Goal: Check status: Check status

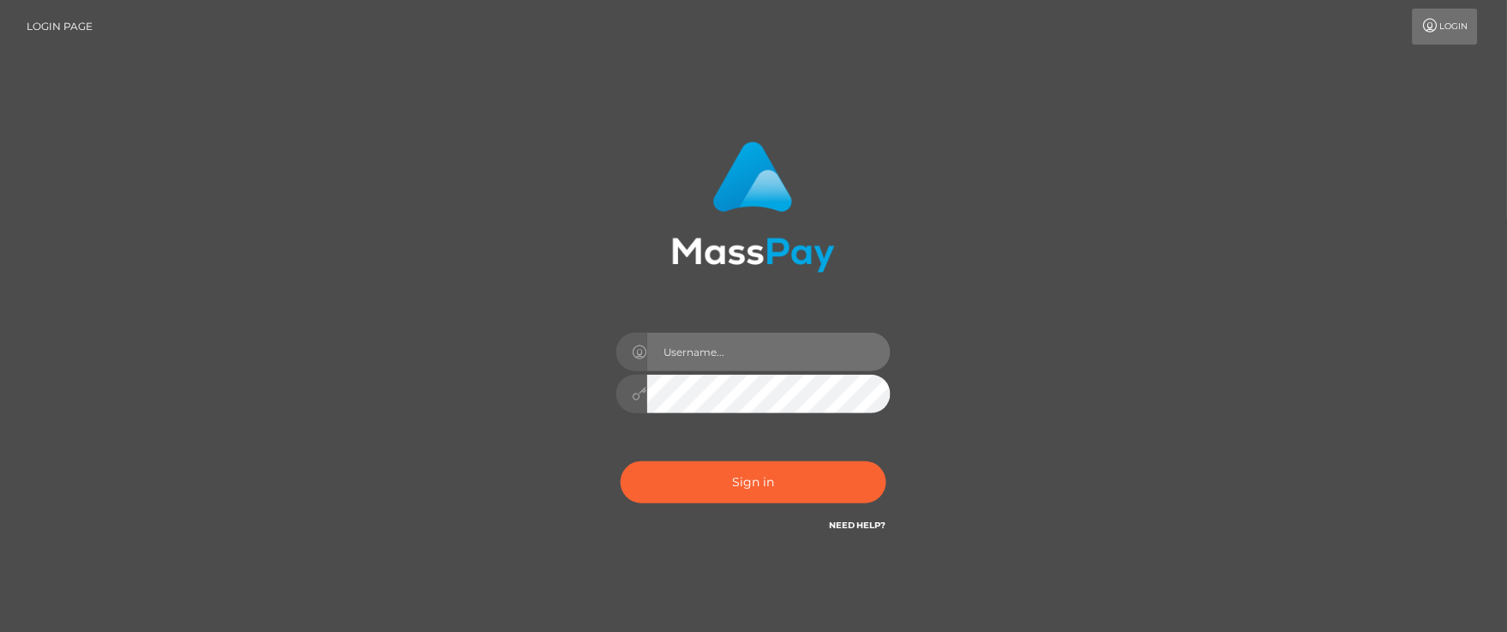
click at [688, 346] on input "text" at bounding box center [768, 352] width 243 height 39
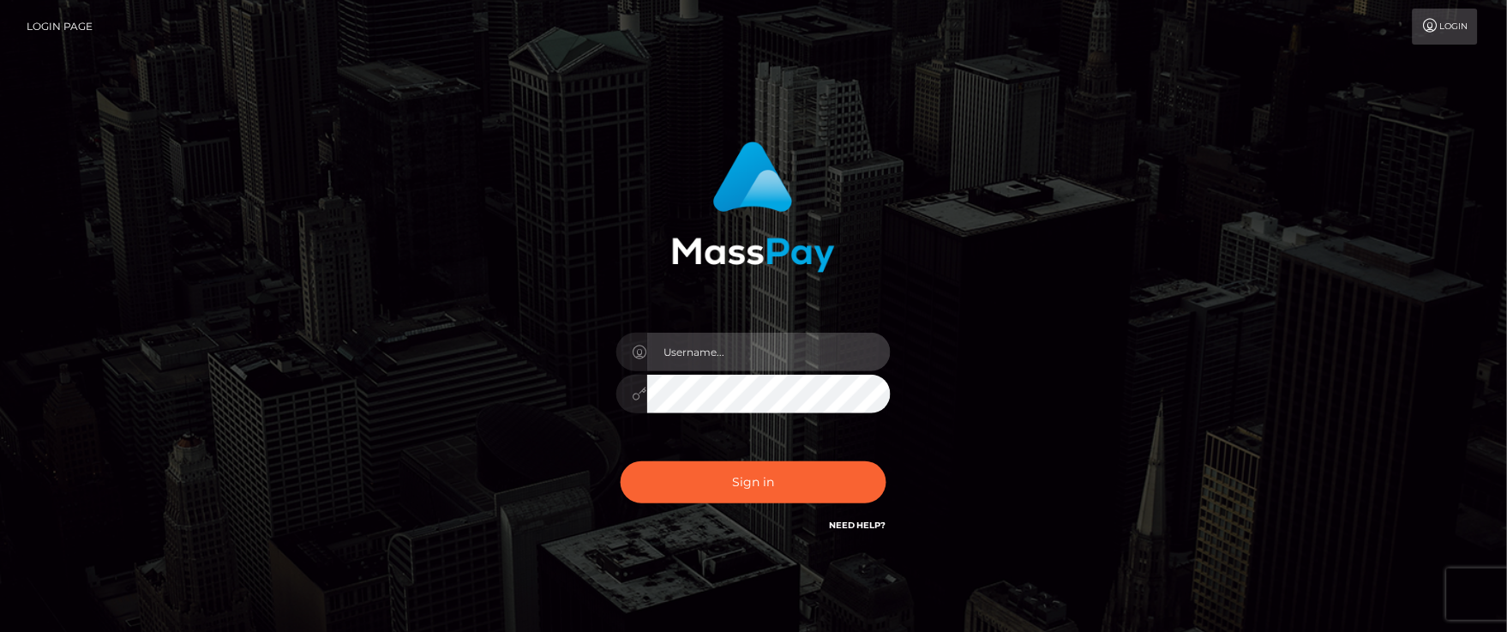
type input "[PERSON_NAME].ACE"
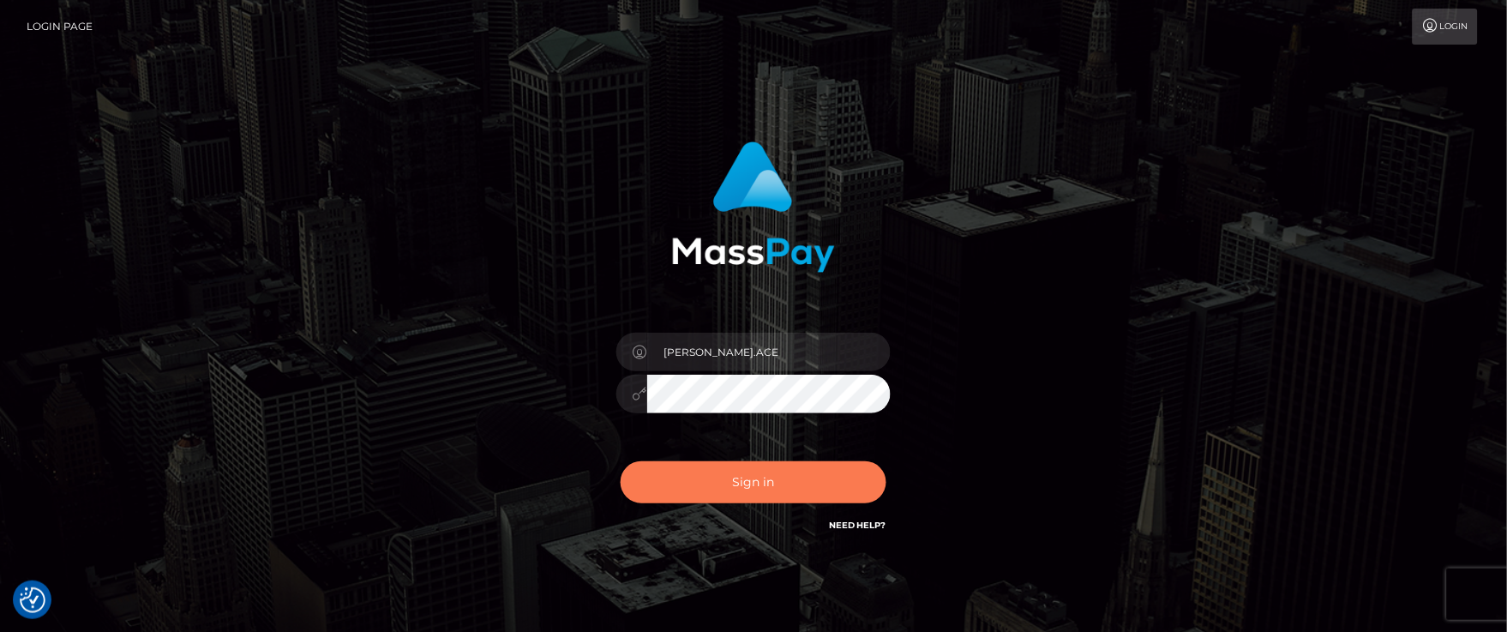
click at [713, 484] on button "Sign in" at bounding box center [754, 482] width 266 height 42
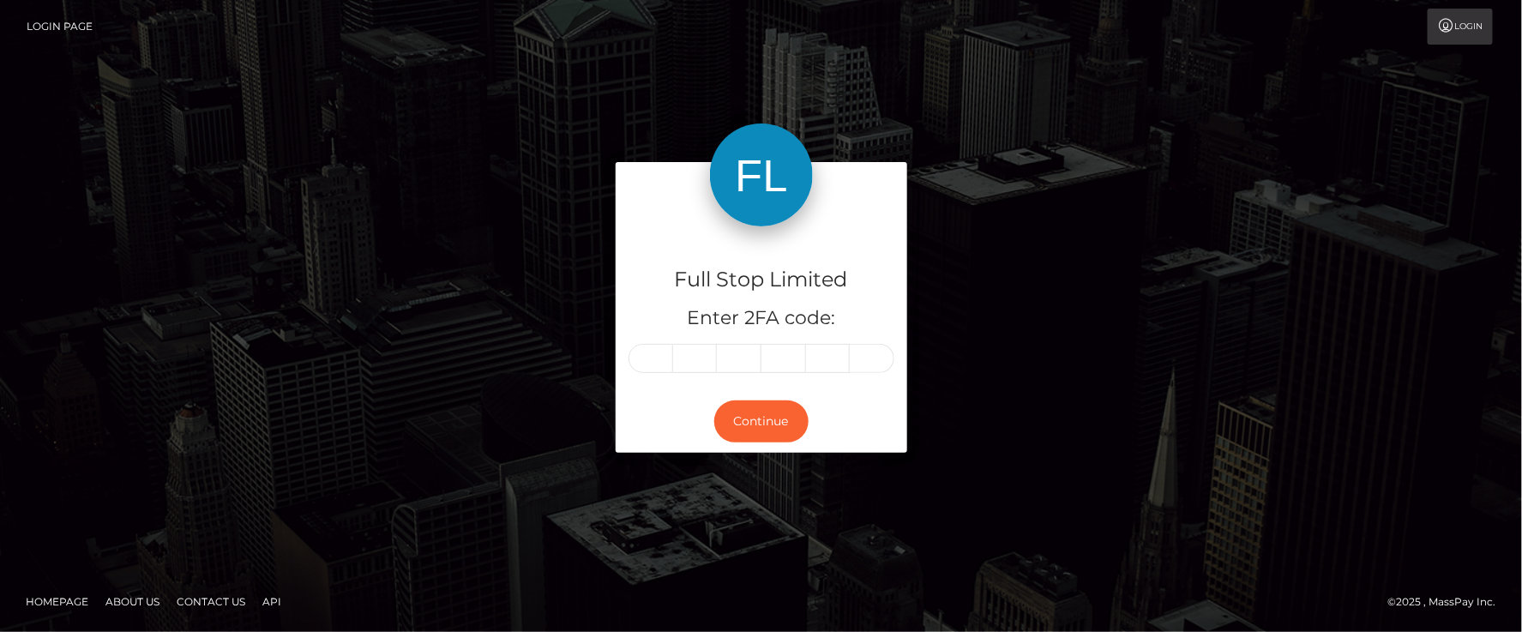
click at [654, 356] on input "text" at bounding box center [650, 358] width 45 height 29
type input "9"
type input "4"
type input "8"
type input "9"
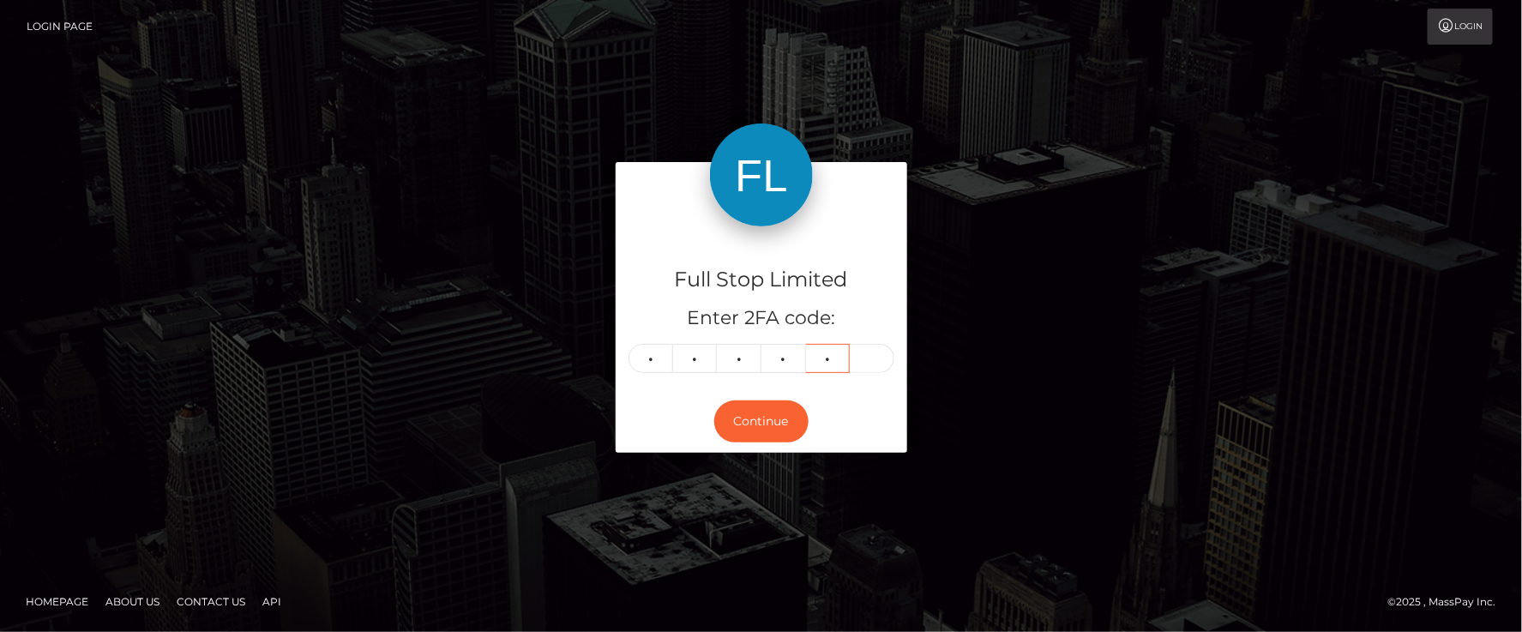
type input "1"
type input "5"
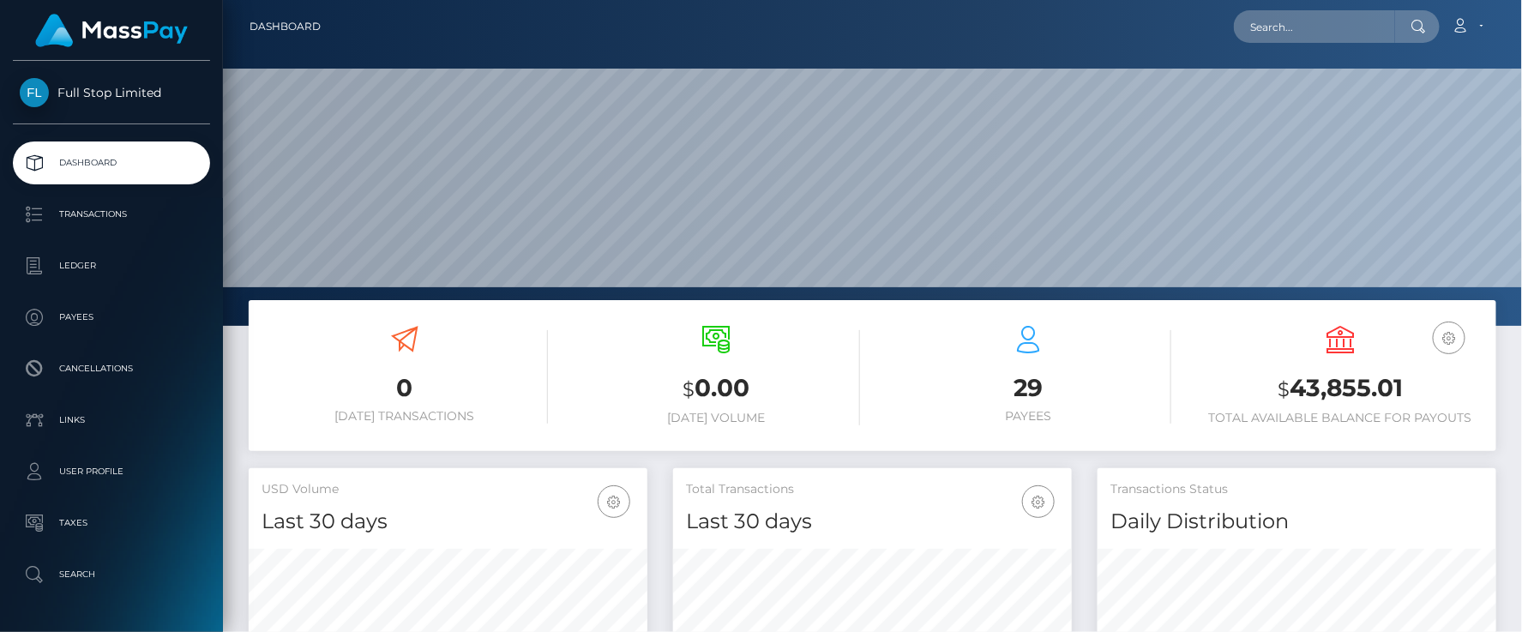
scroll to position [303, 398]
click at [568, 38] on div "Loading... Loading... Account Edit Profile Logout" at bounding box center [914, 27] width 1161 height 36
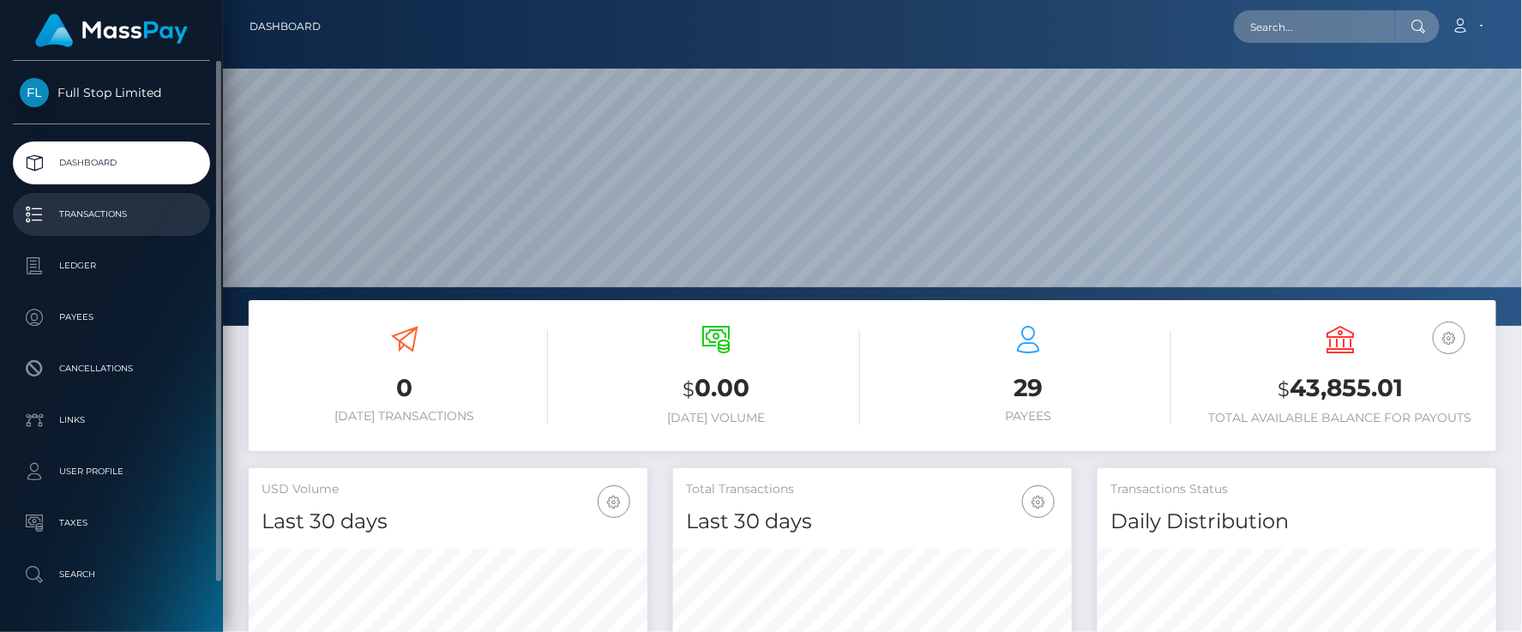
click at [83, 223] on p "Transactions" at bounding box center [111, 214] width 183 height 26
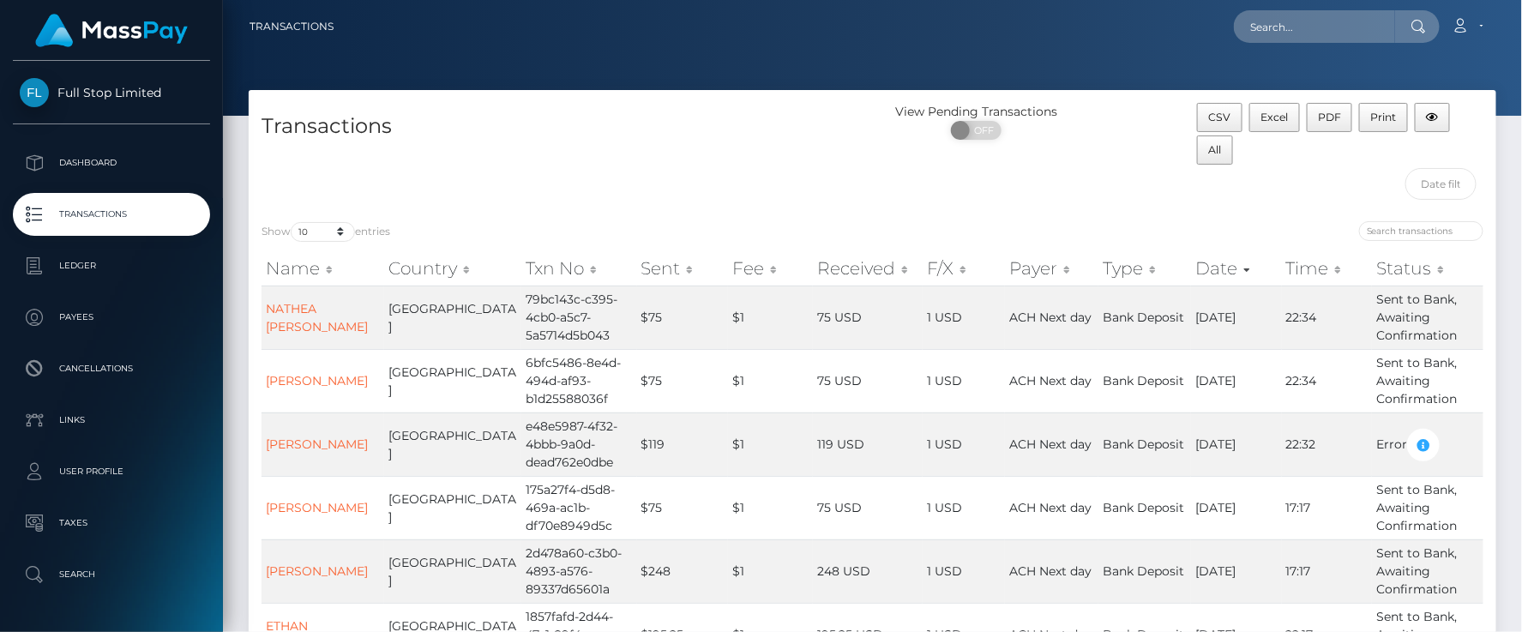
click at [523, 124] on h4 "Transactions" at bounding box center [560, 126] width 598 height 30
click at [555, 61] on div at bounding box center [872, 58] width 1299 height 116
click at [551, 146] on div "Transactions" at bounding box center [561, 155] width 624 height 105
click at [525, 306] on td "79bc143c-c395-4cb0-a5c7-5a5714d5b043" at bounding box center [578, 316] width 115 height 63
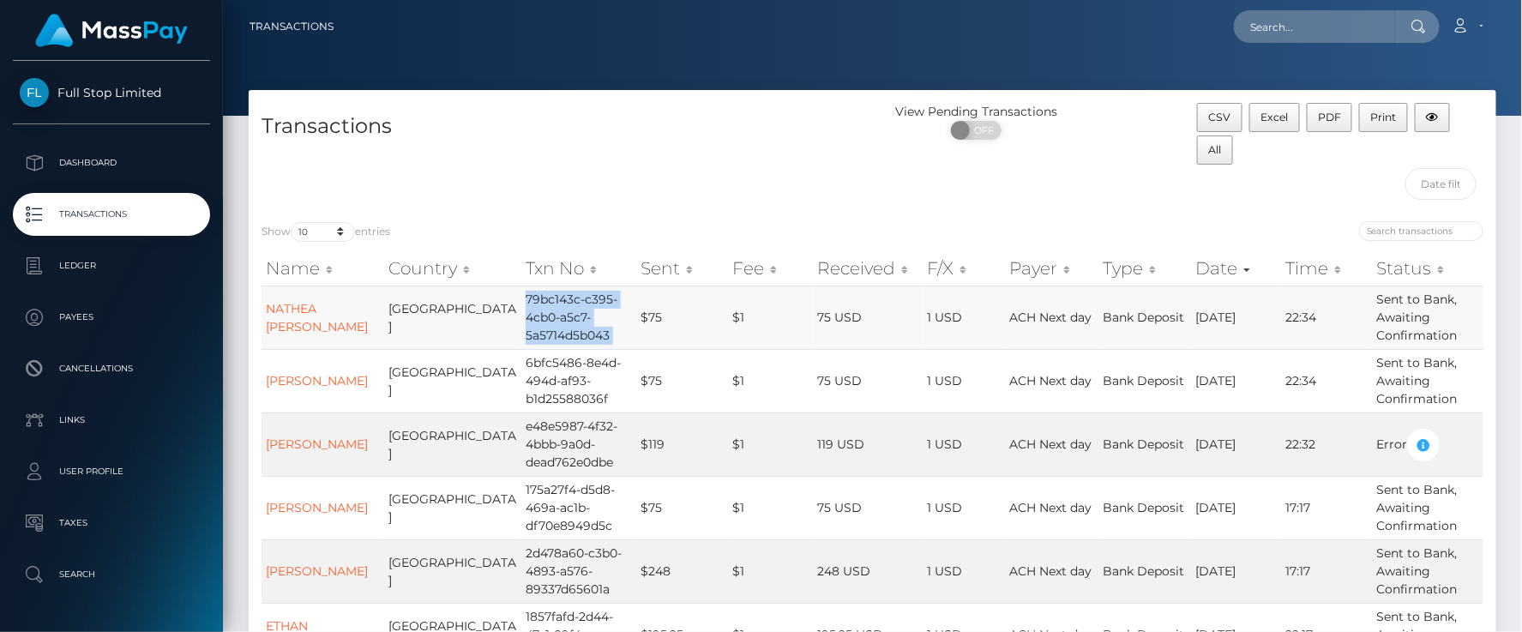
click at [525, 306] on td "79bc143c-c395-4cb0-a5c7-5a5714d5b043" at bounding box center [578, 316] width 115 height 63
copy td "79bc143c-c395-4cb0-a5c7-5a5714d5b043"
click at [524, 389] on td "6bfc5486-8e4d-494d-af93-b1d25588036f" at bounding box center [578, 380] width 115 height 63
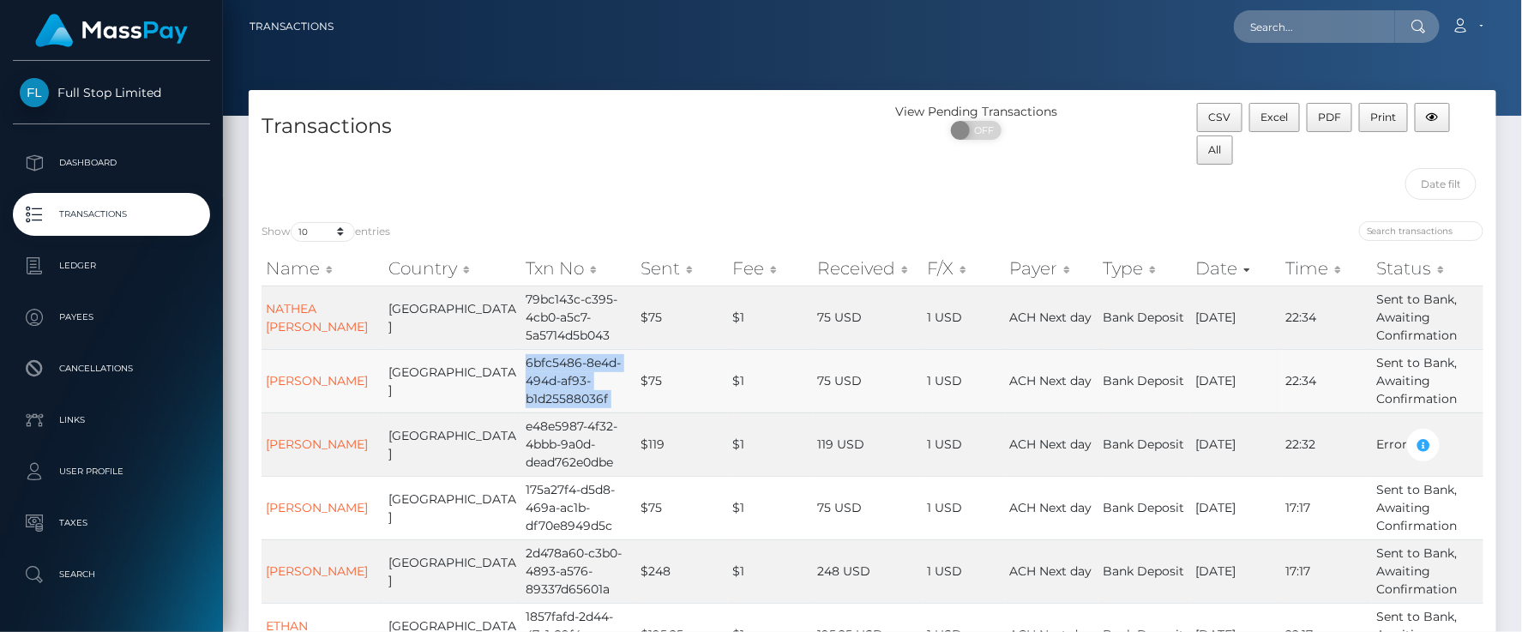
copy td "6bfc5486-8e4d-494d-af93-b1d25588036f"
